Goal: Transaction & Acquisition: Download file/media

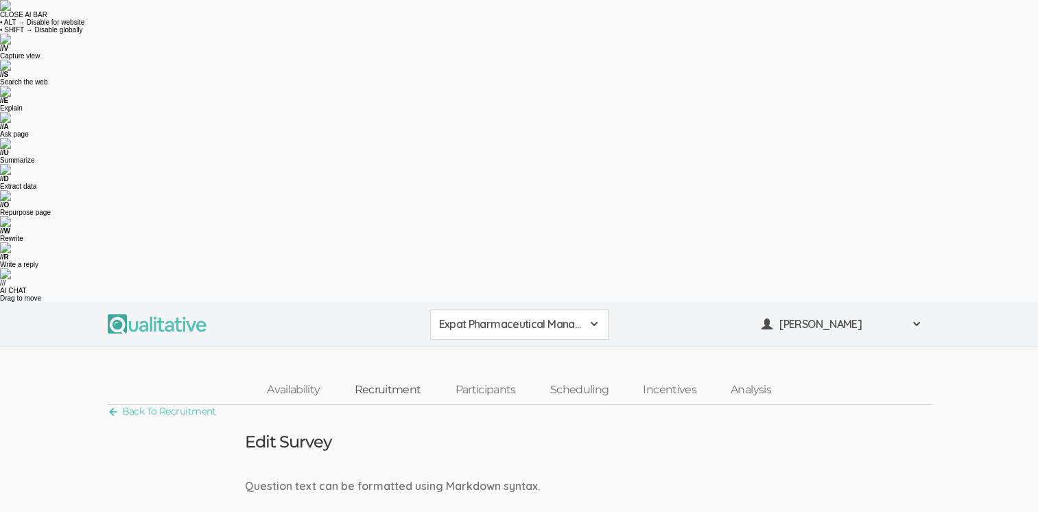
click at [392, 375] on link "Recruitment" at bounding box center [387, 389] width 101 height 29
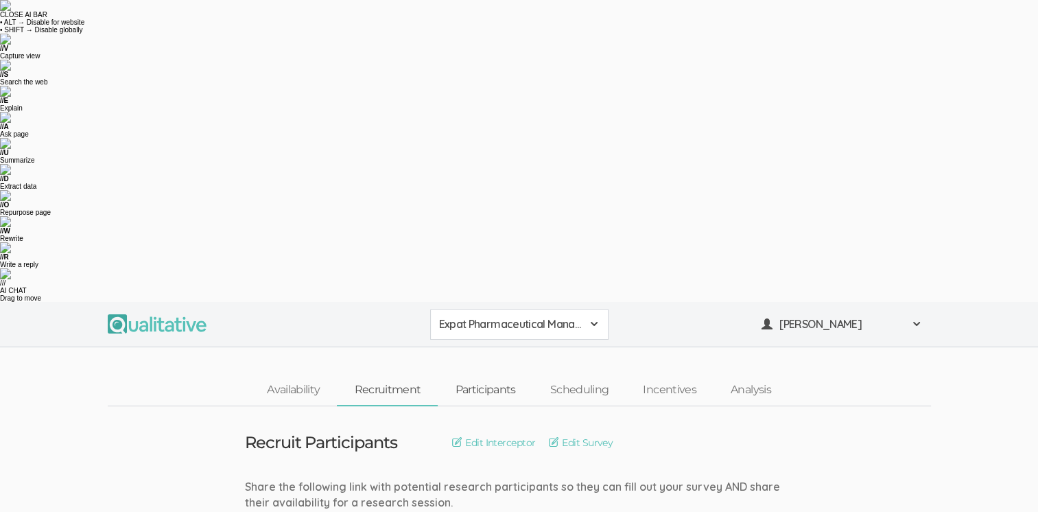
click at [491, 375] on link "Participants" at bounding box center [485, 389] width 95 height 29
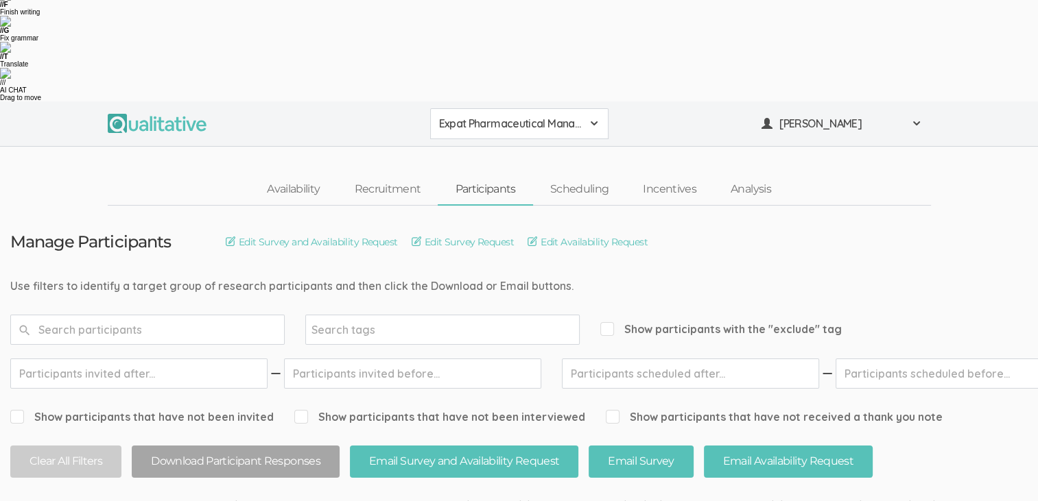
scroll to position [75, 0]
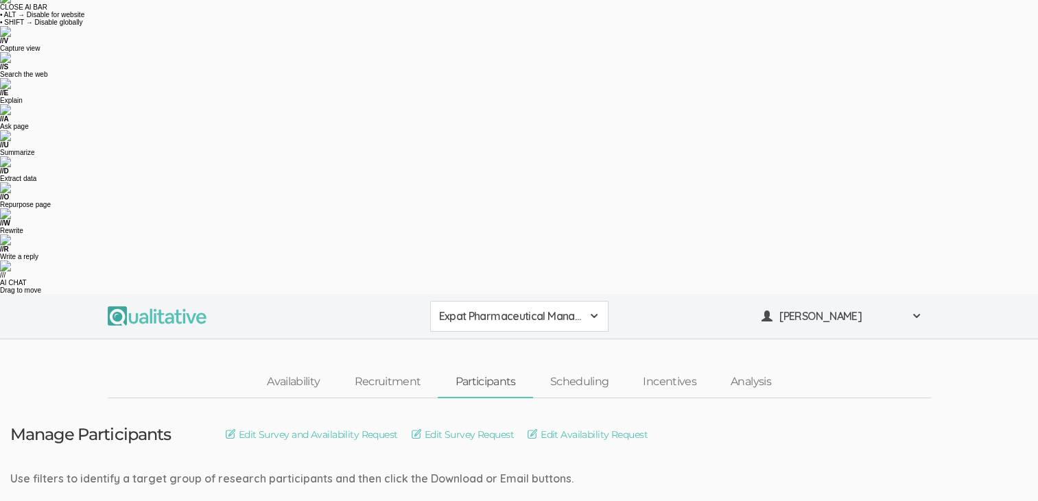
scroll to position [0, 0]
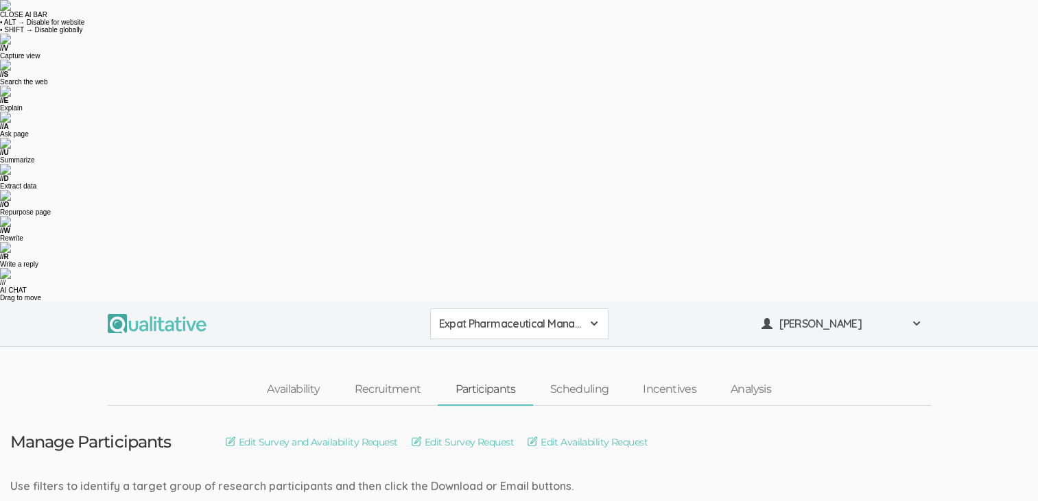
click at [916, 318] on span at bounding box center [916, 323] width 11 height 11
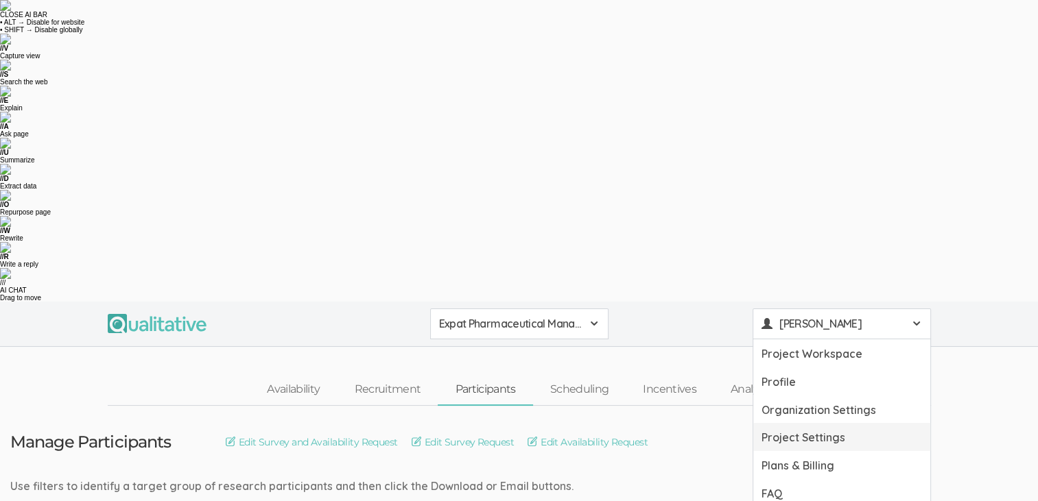
click at [833, 423] on link "Project Settings" at bounding box center [841, 437] width 177 height 28
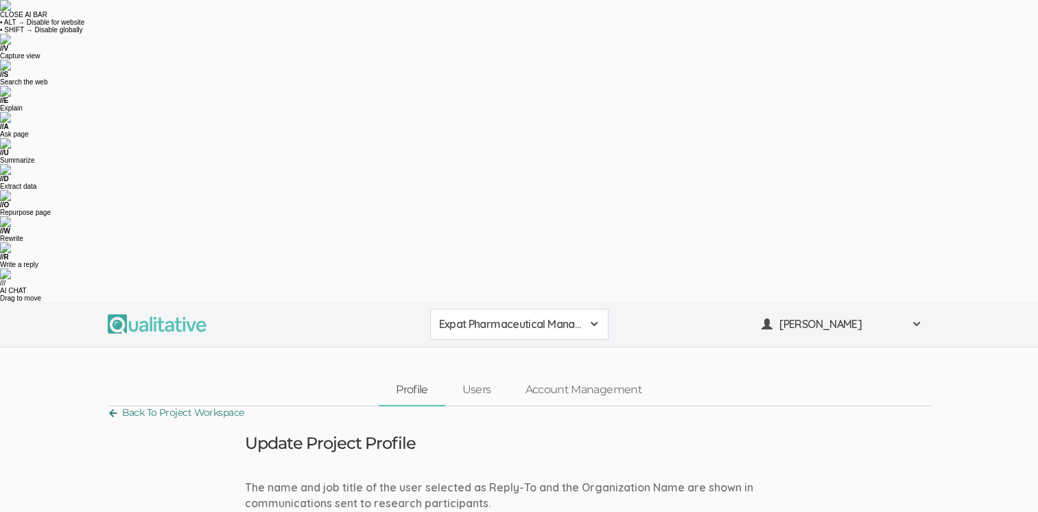
click at [174, 403] on link "Back To Project Workspace" at bounding box center [176, 412] width 136 height 19
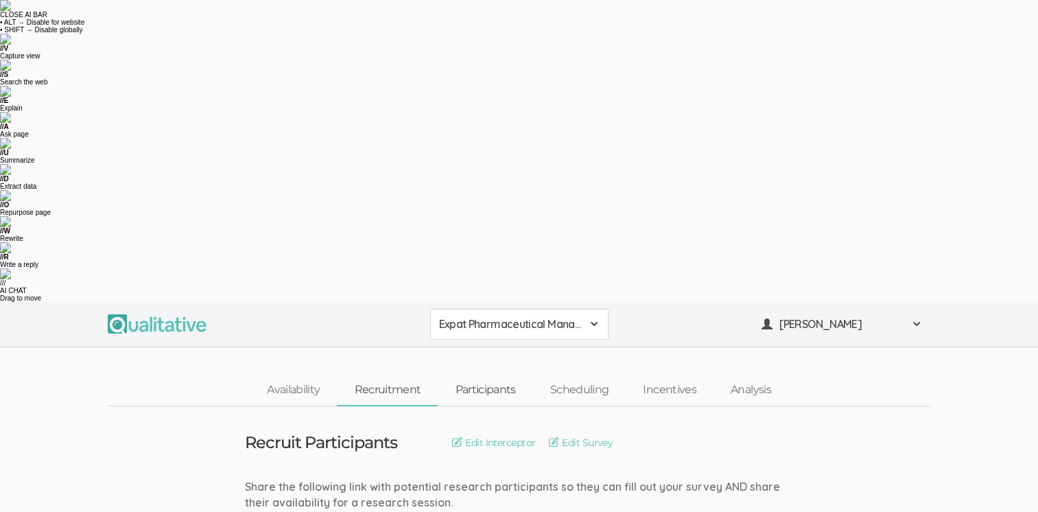
click at [491, 375] on link "Participants" at bounding box center [485, 389] width 95 height 29
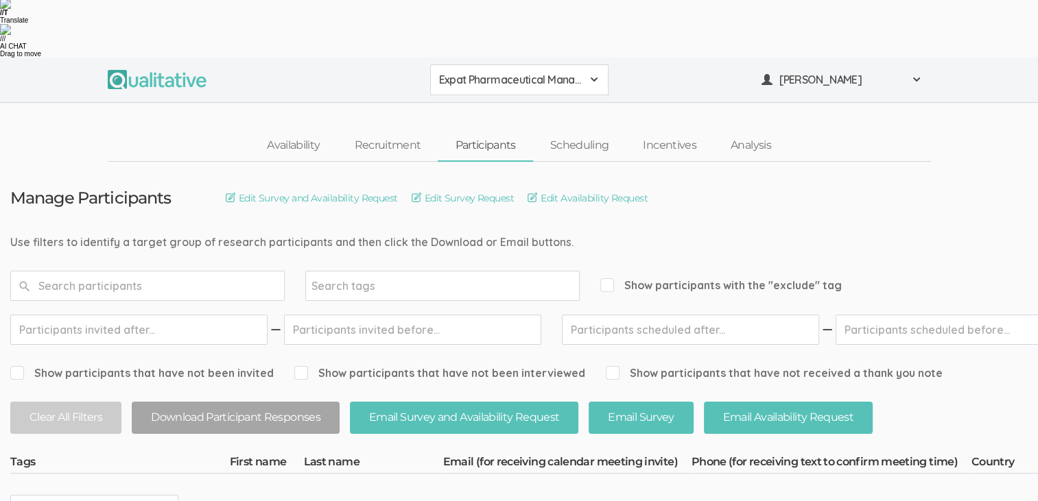
scroll to position [144, 0]
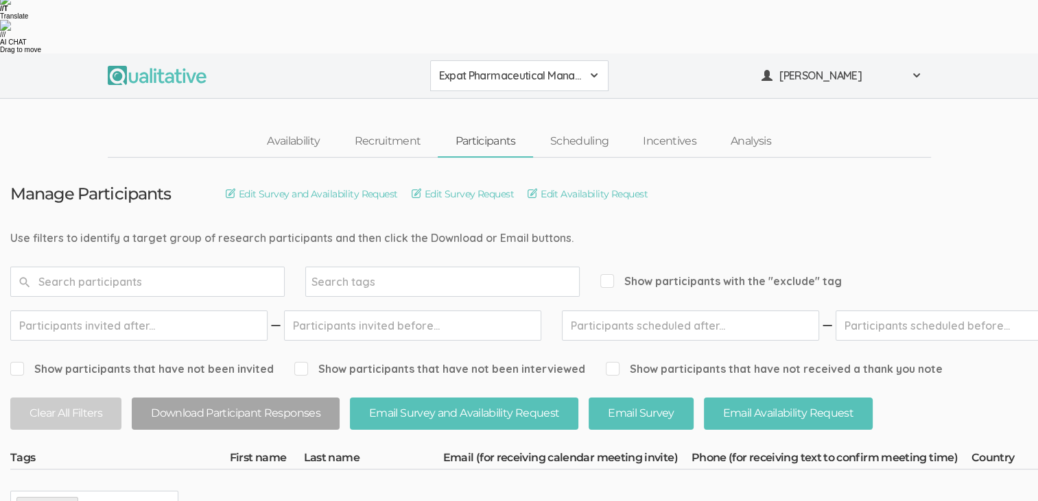
click at [691, 498] on div "2013941125" at bounding box center [805, 506] width 228 height 16
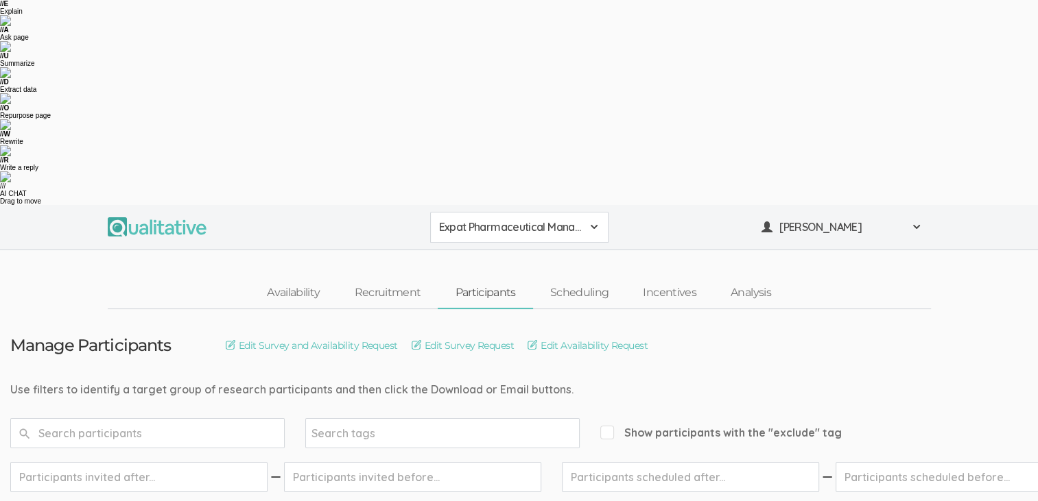
scroll to position [75, 0]
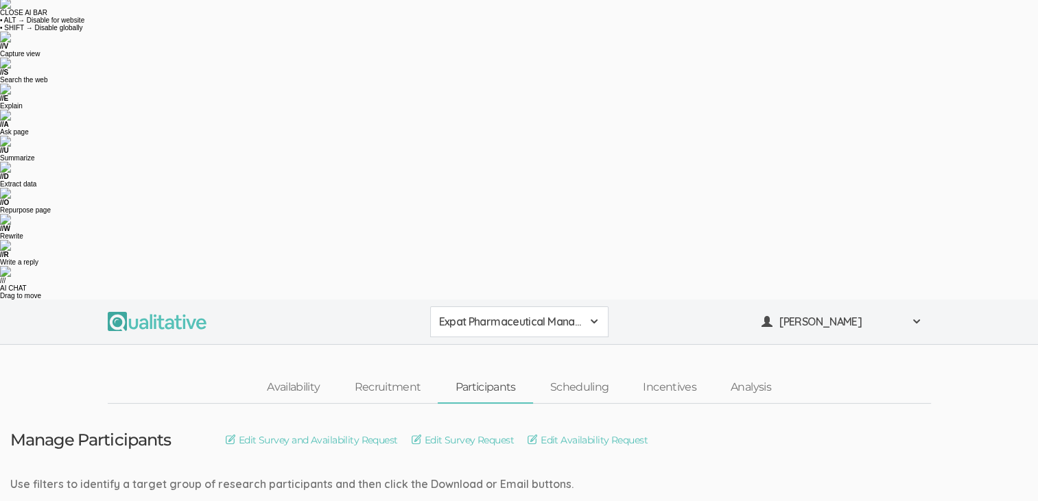
scroll to position [0, 0]
